Goal: Transaction & Acquisition: Purchase product/service

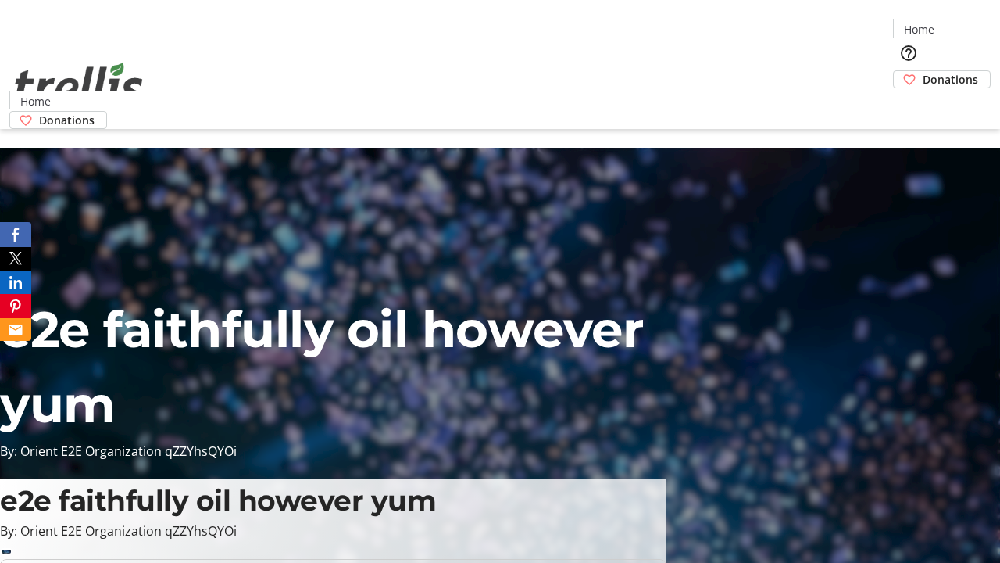
click at [923, 71] on span "Donations" at bounding box center [950, 79] width 55 height 16
